Goal: Navigation & Orientation: Understand site structure

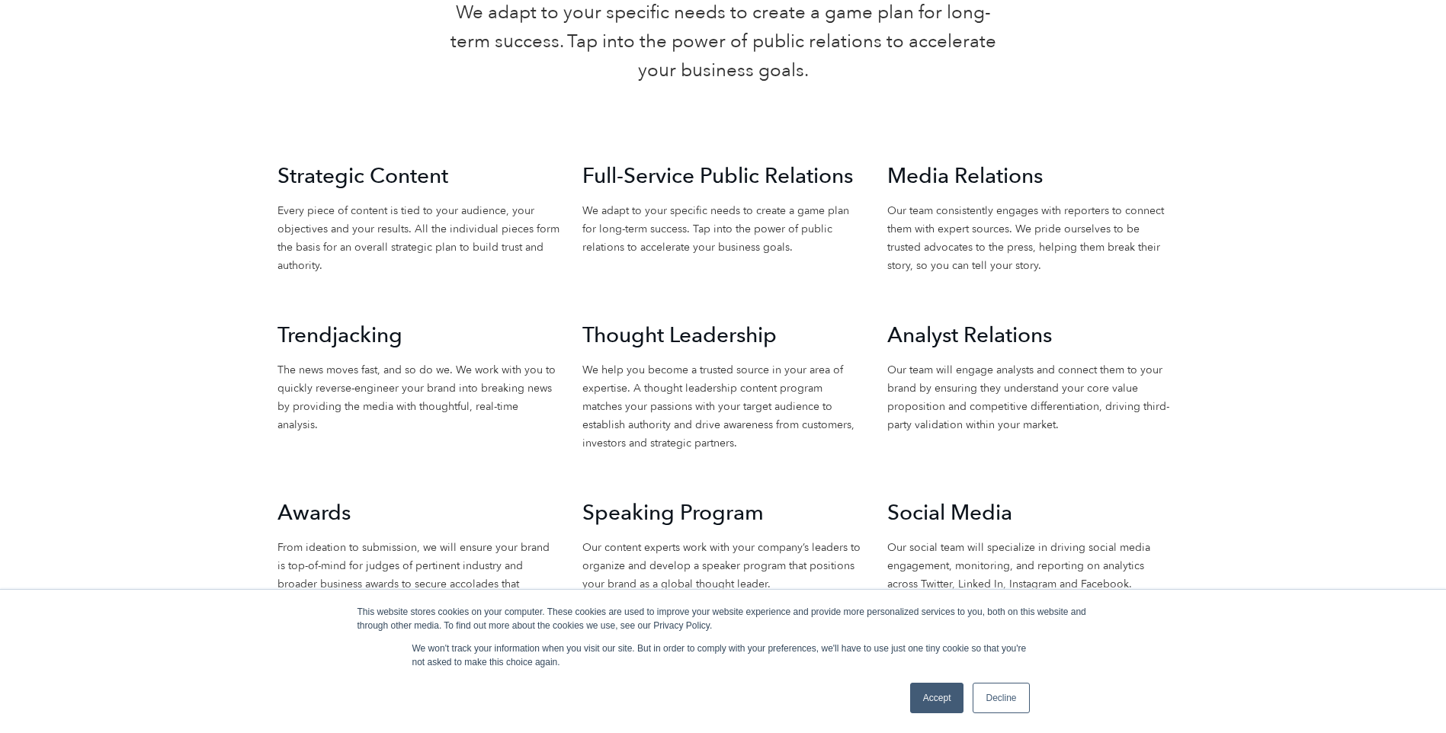
scroll to position [3601, 0]
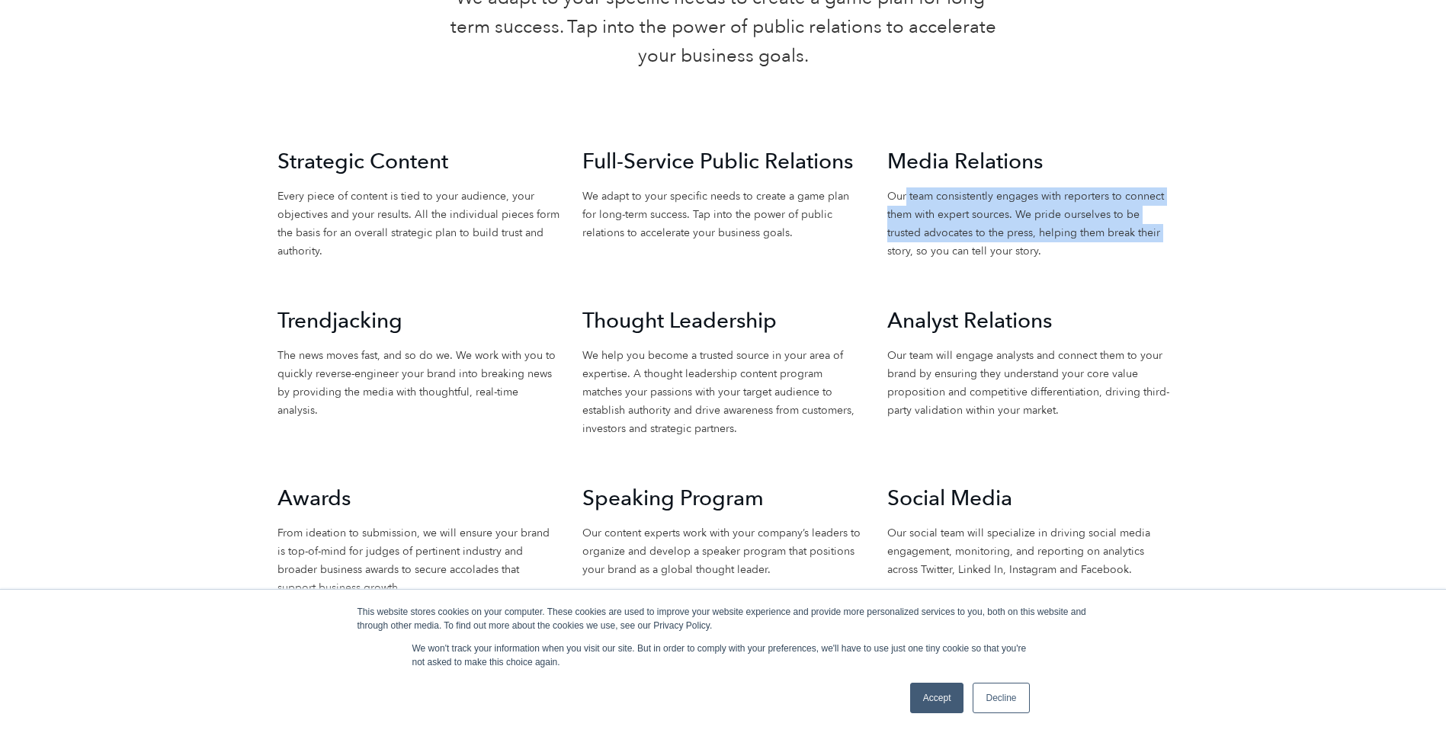
drag, startPoint x: 907, startPoint y: 203, endPoint x: 866, endPoint y: 255, distance: 65.7
click at [866, 255] on div "Strategic Content Every piece of content is tied to your audience, your objecti…" at bounding box center [723, 502] width 914 height 710
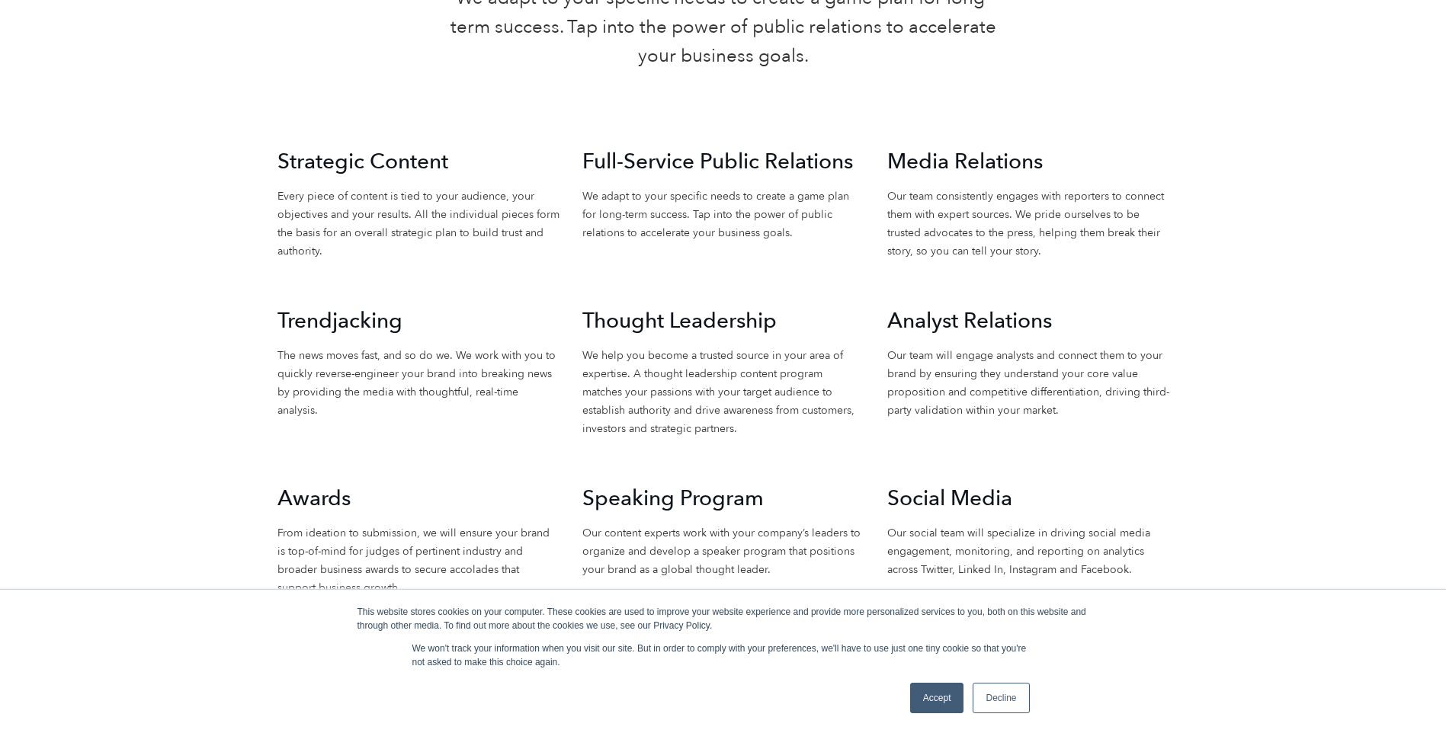
click at [587, 354] on p "We help you become a trusted source in your area of expertise. A thought leader…" at bounding box center [723, 392] width 282 height 91
drag, startPoint x: 289, startPoint y: 365, endPoint x: 414, endPoint y: 364, distance: 125.0
click at [414, 364] on p "The news moves fast, and so do we. We work with you to quickly reverse-engineer…" at bounding box center [418, 383] width 282 height 73
drag, startPoint x: 414, startPoint y: 364, endPoint x: 447, endPoint y: 379, distance: 36.5
click at [447, 379] on p "The news moves fast, and so do we. We work with you to quickly reverse-engineer…" at bounding box center [418, 383] width 282 height 73
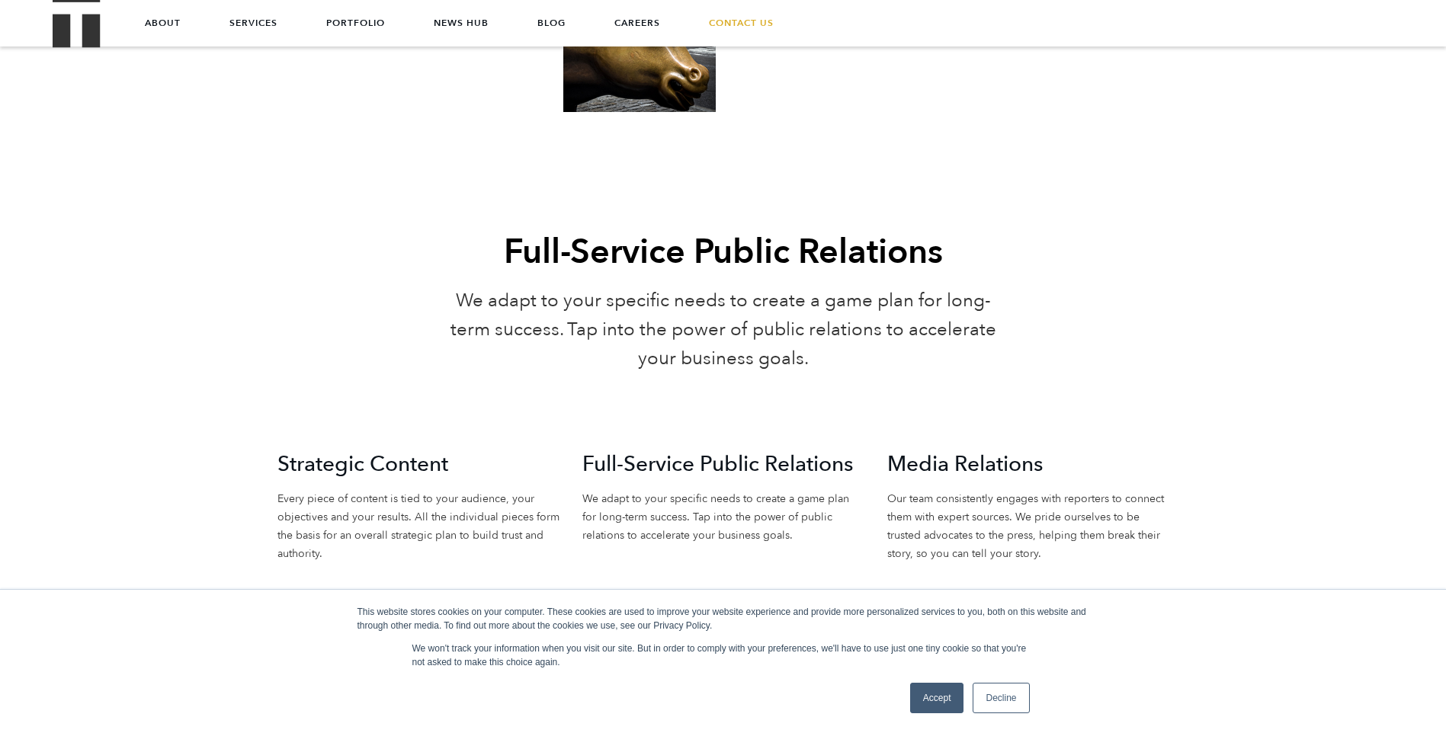
scroll to position [3067, 0]
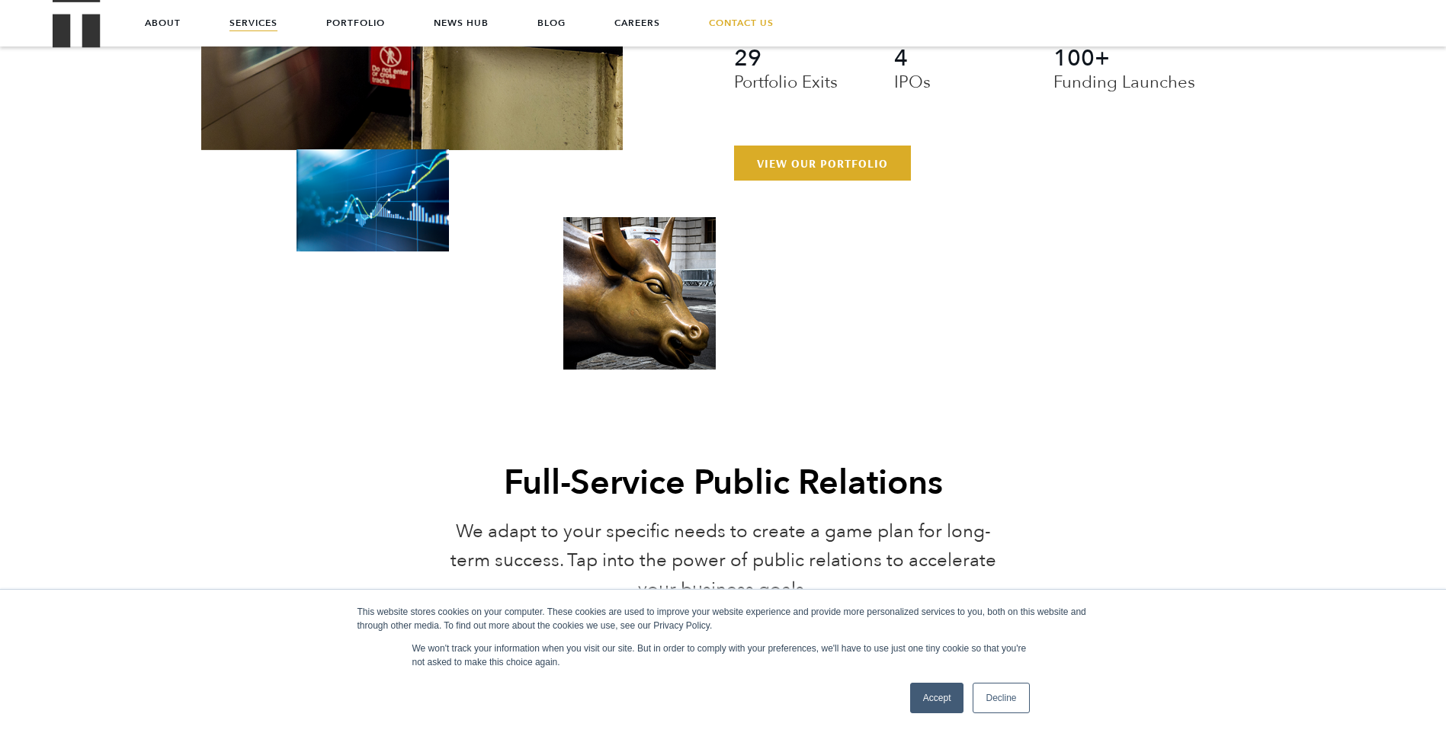
drag, startPoint x: 258, startPoint y: 27, endPoint x: 269, endPoint y: 27, distance: 11.5
click at [258, 27] on link "Services" at bounding box center [253, 23] width 48 height 46
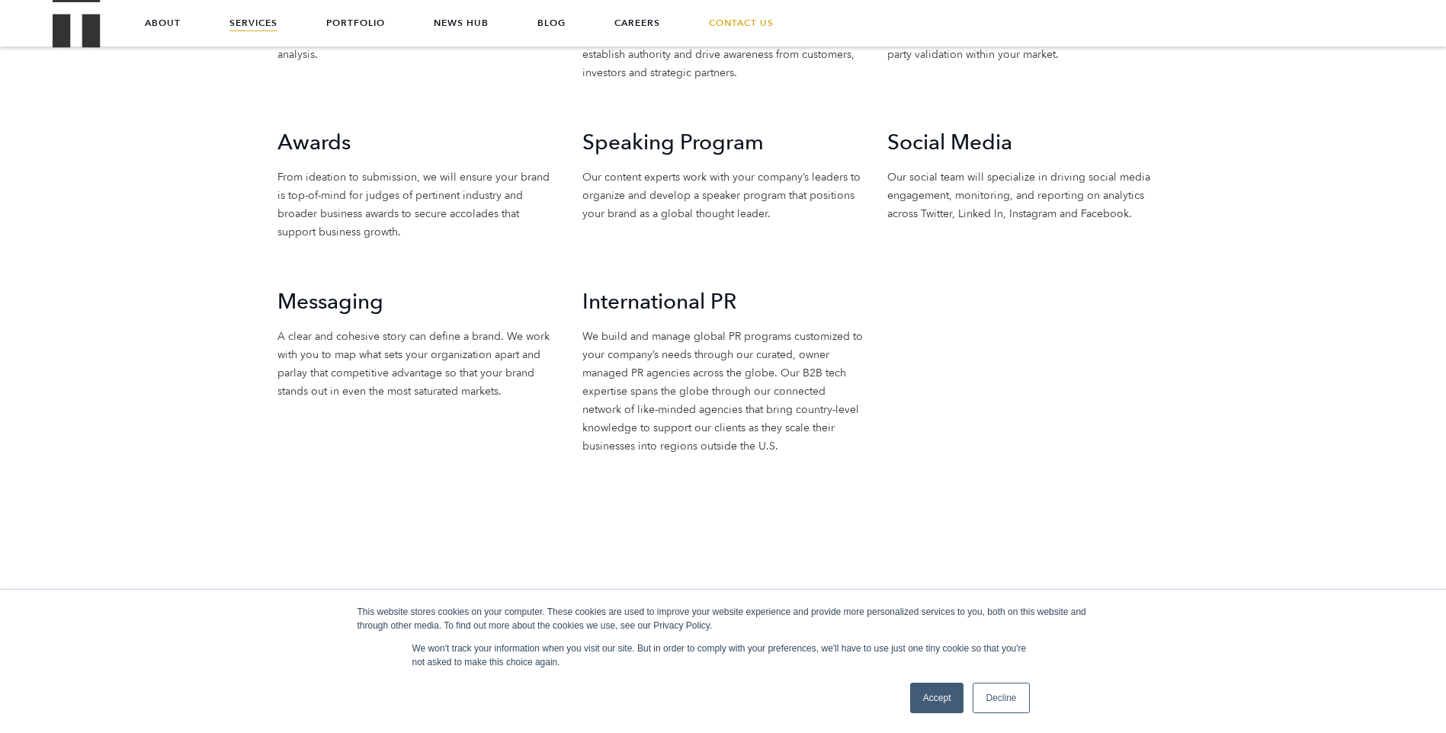
scroll to position [1847, 0]
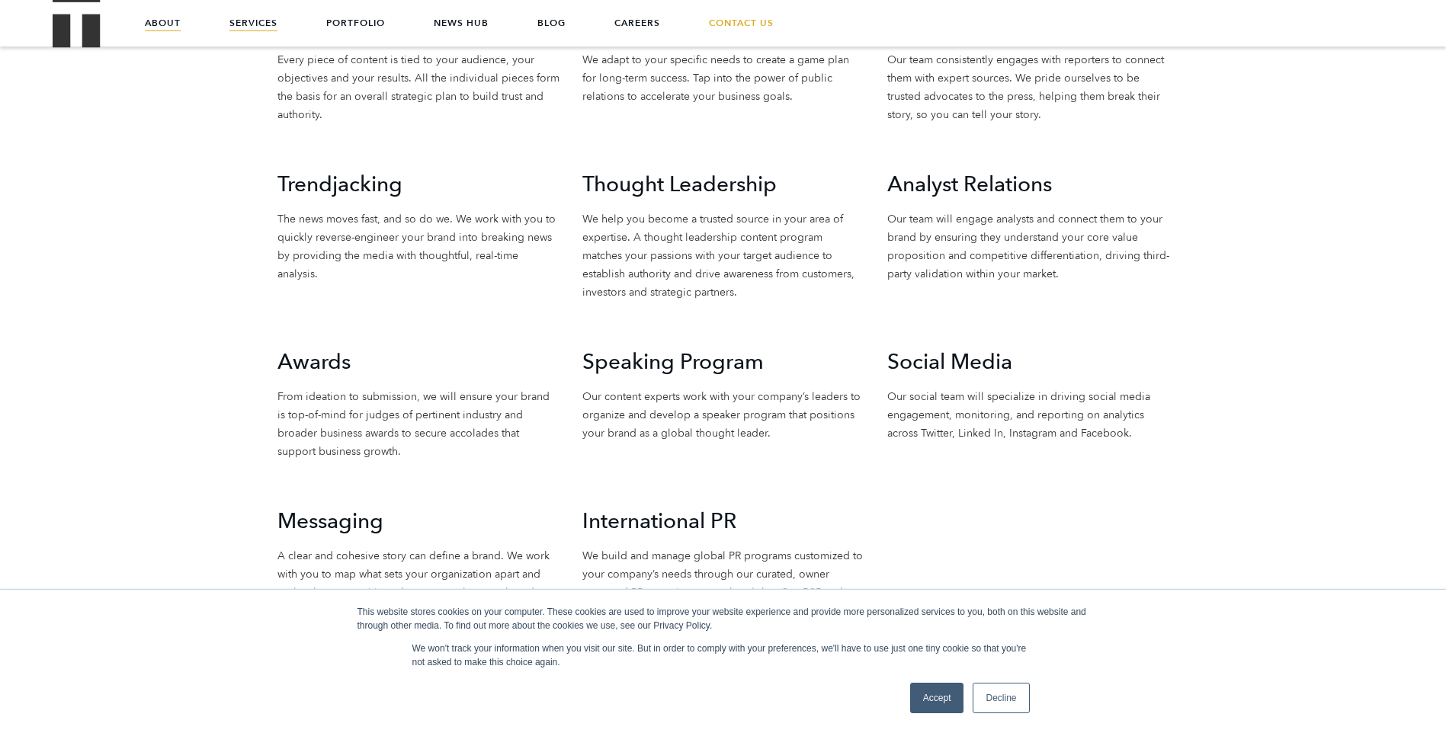
click at [158, 21] on link "About" at bounding box center [163, 23] width 36 height 46
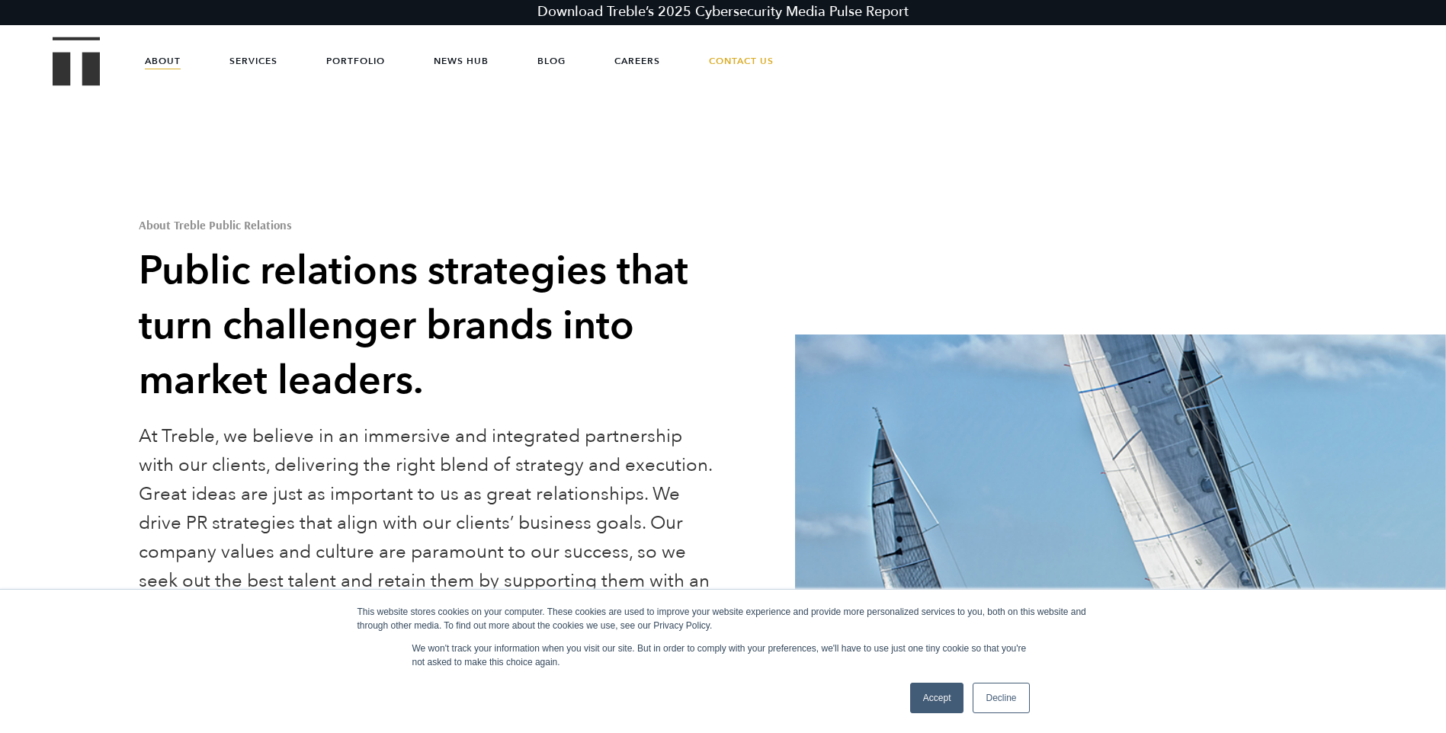
click at [360, 53] on link "Portfolio" at bounding box center [355, 61] width 59 height 46
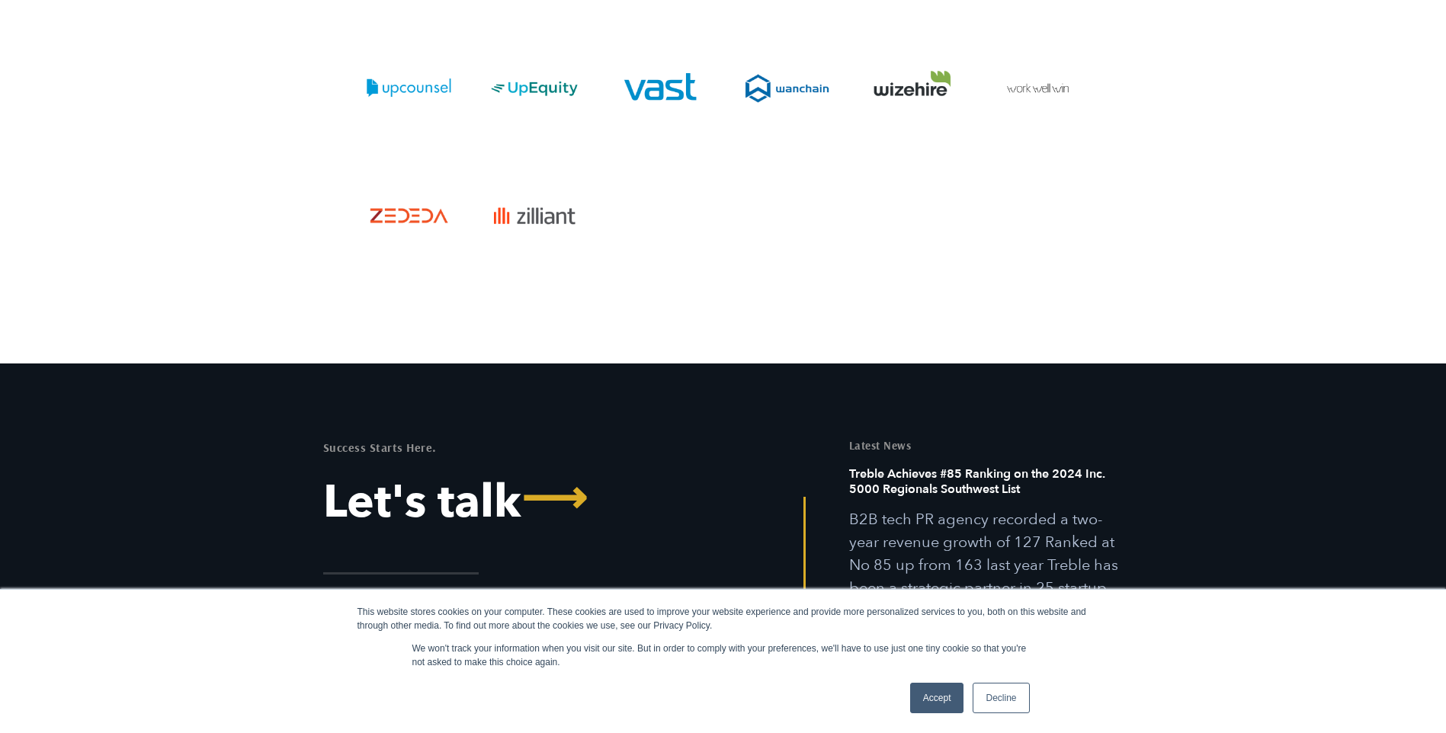
scroll to position [5847, 0]
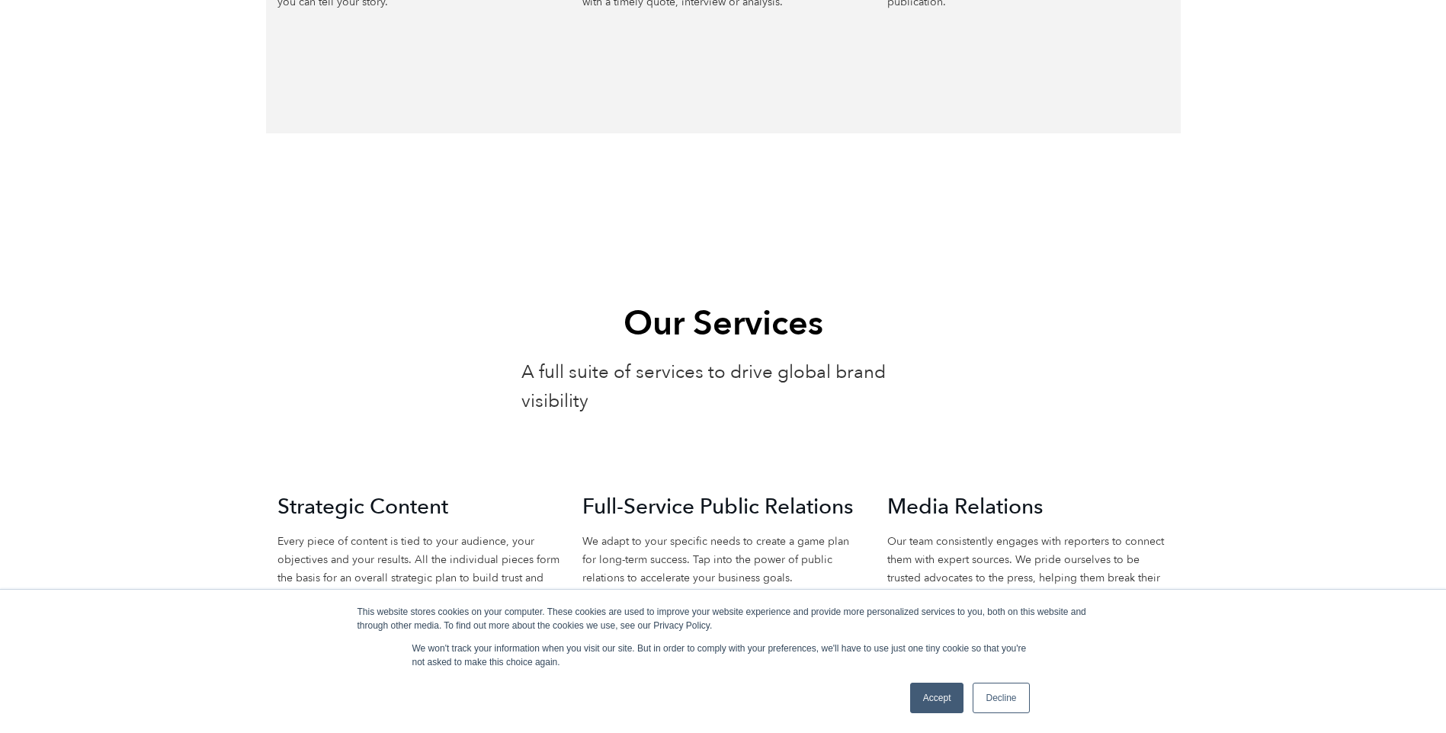
scroll to position [1981, 0]
